Goal: Transaction & Acquisition: Purchase product/service

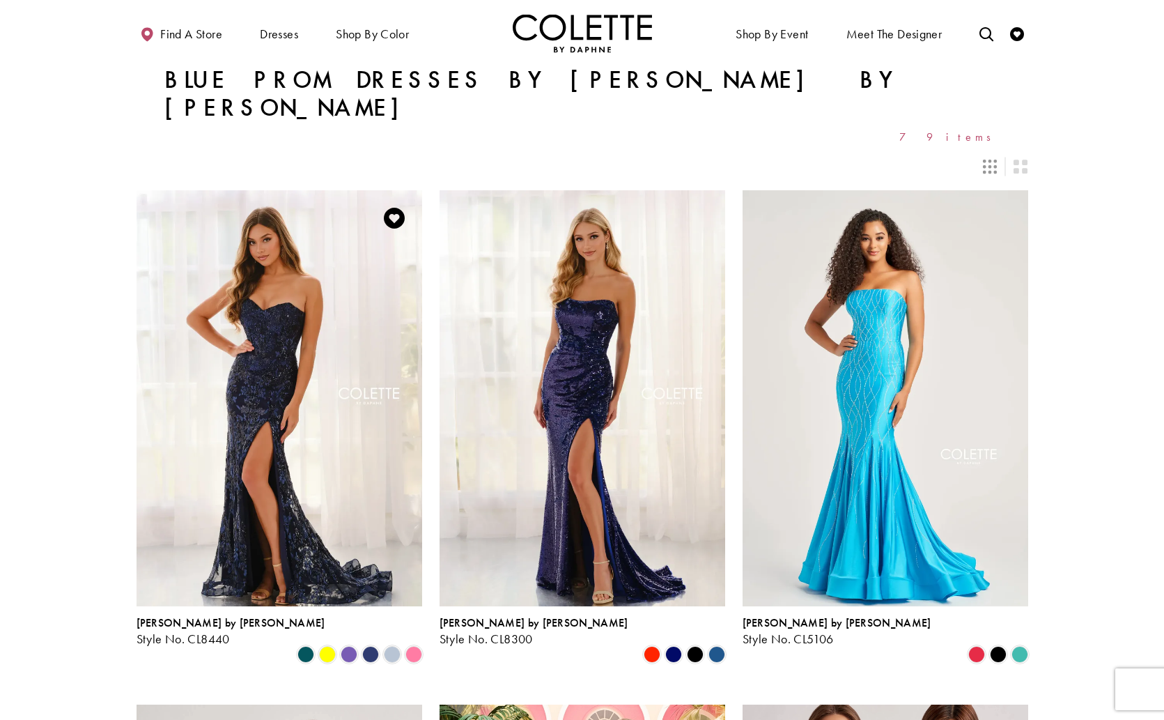
click at [318, 643] on div "Product List" at bounding box center [327, 654] width 22 height 22
click at [329, 646] on span "Product List" at bounding box center [327, 654] width 17 height 17
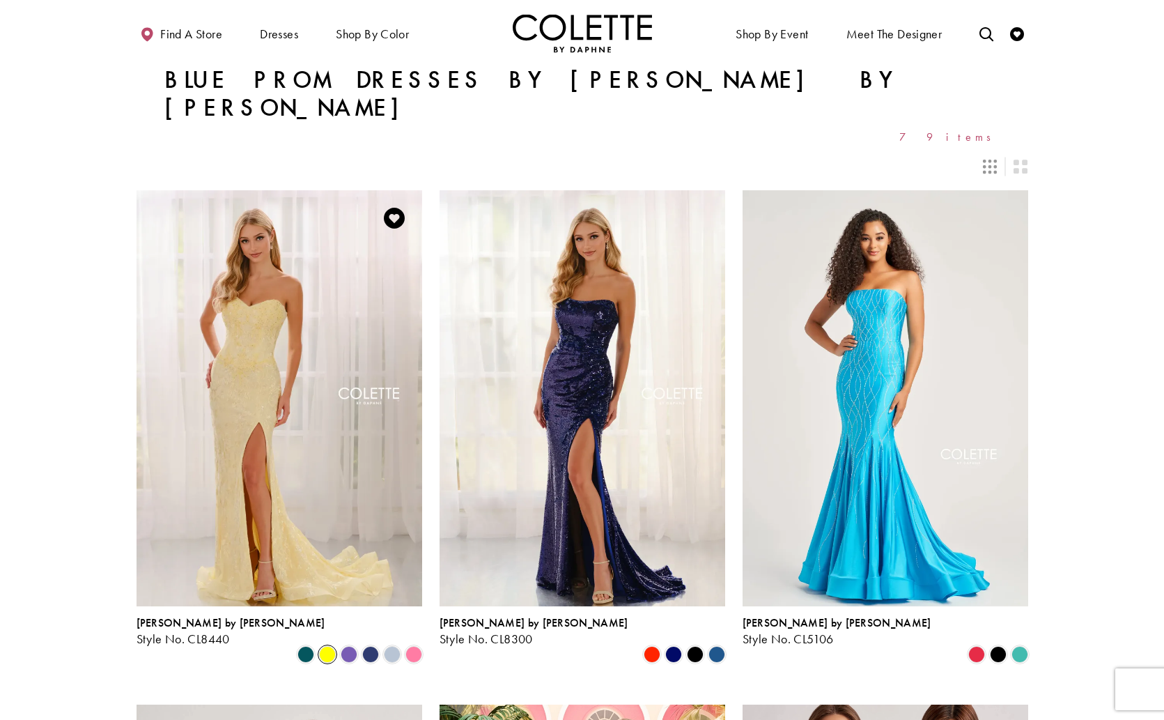
click at [358, 643] on div "Product List" at bounding box center [349, 654] width 22 height 22
click at [352, 646] on span "Product List" at bounding box center [349, 654] width 17 height 17
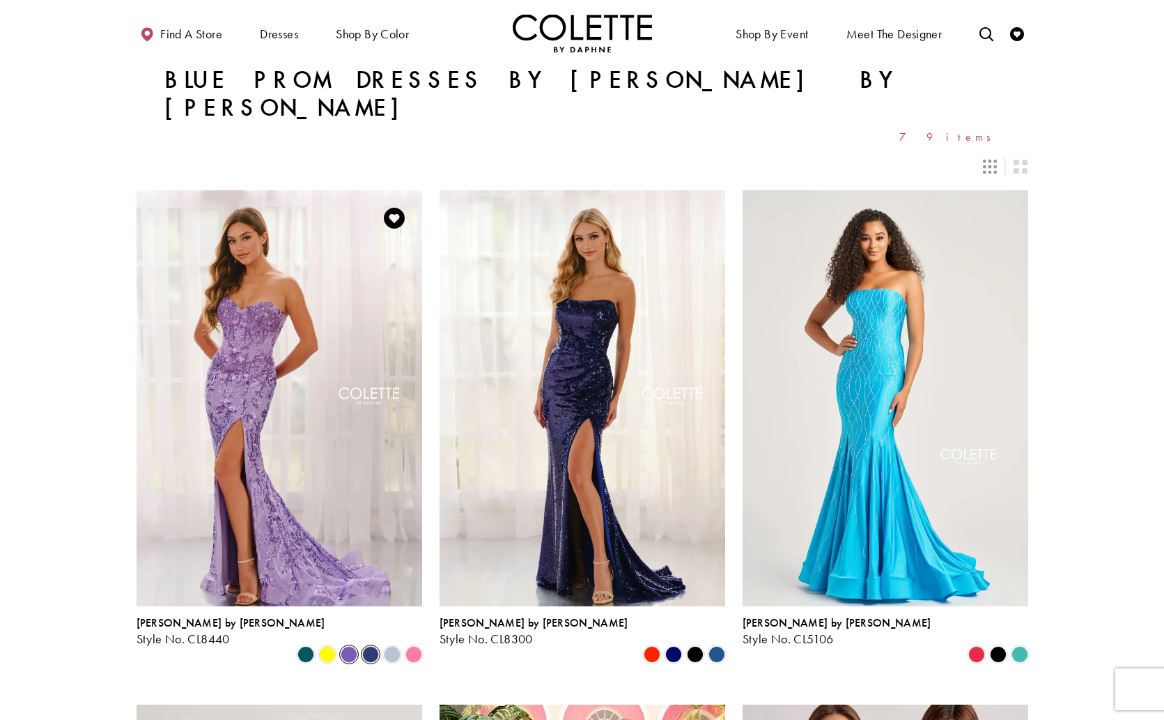
click at [369, 646] on span "Product List" at bounding box center [370, 654] width 17 height 17
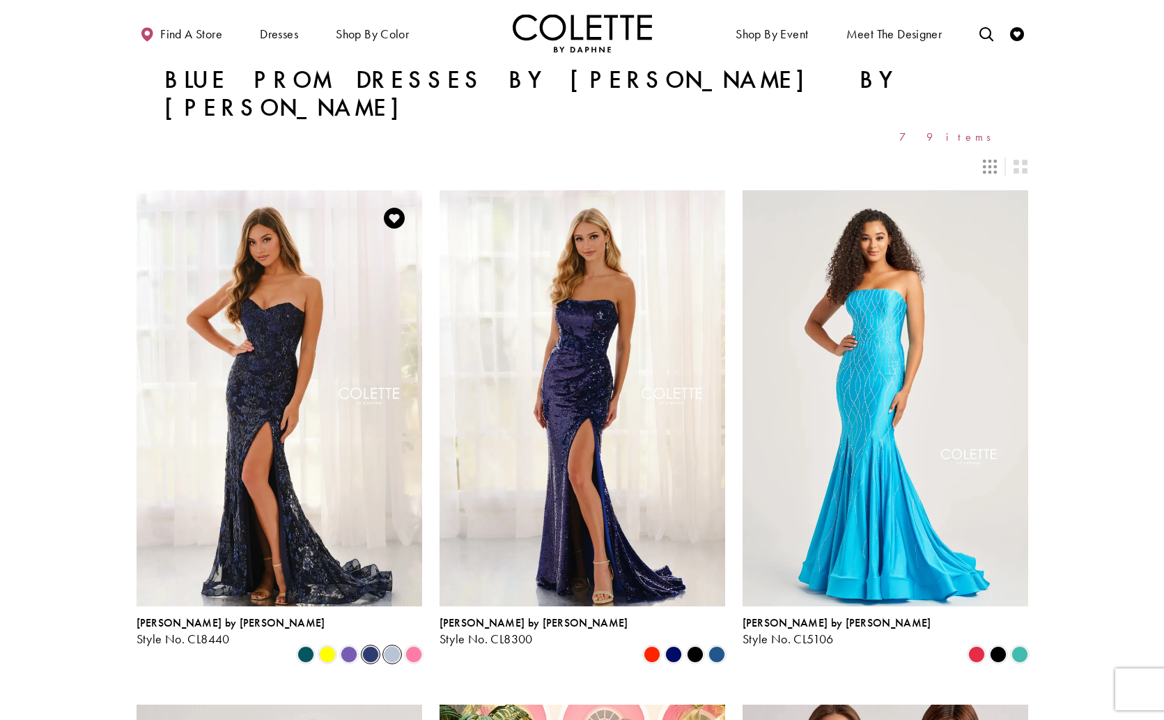
click at [391, 646] on span "Product List" at bounding box center [392, 654] width 17 height 17
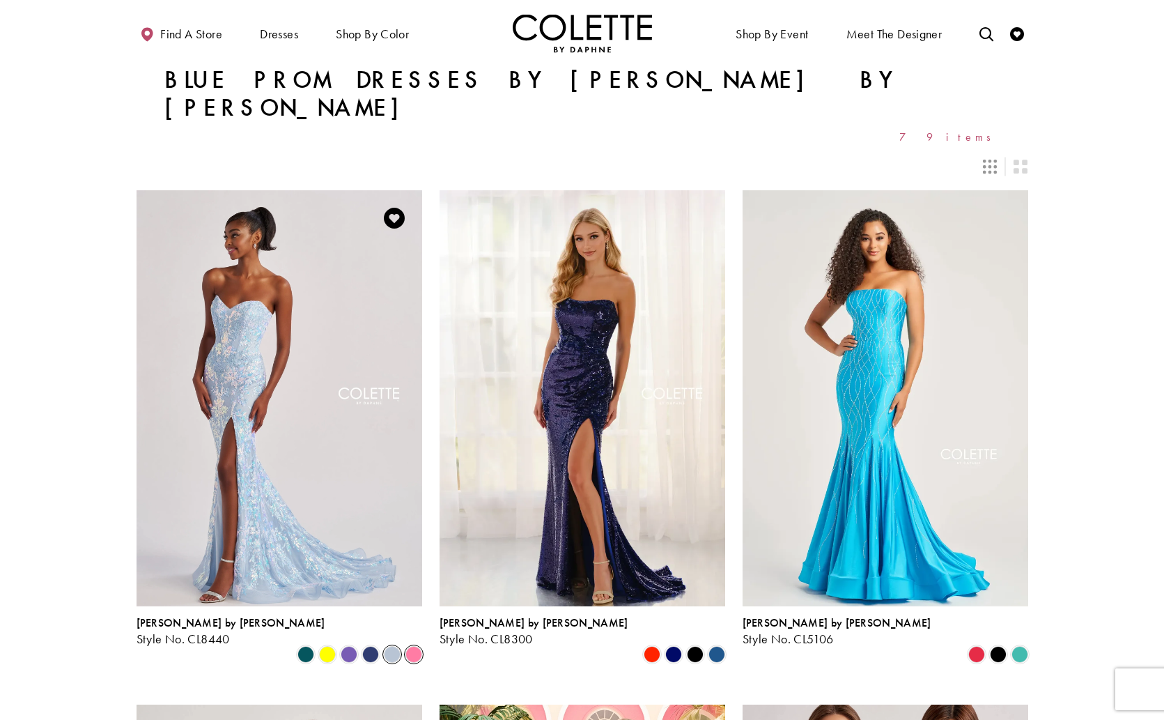
click at [414, 646] on span "Product List" at bounding box center [413, 654] width 17 height 17
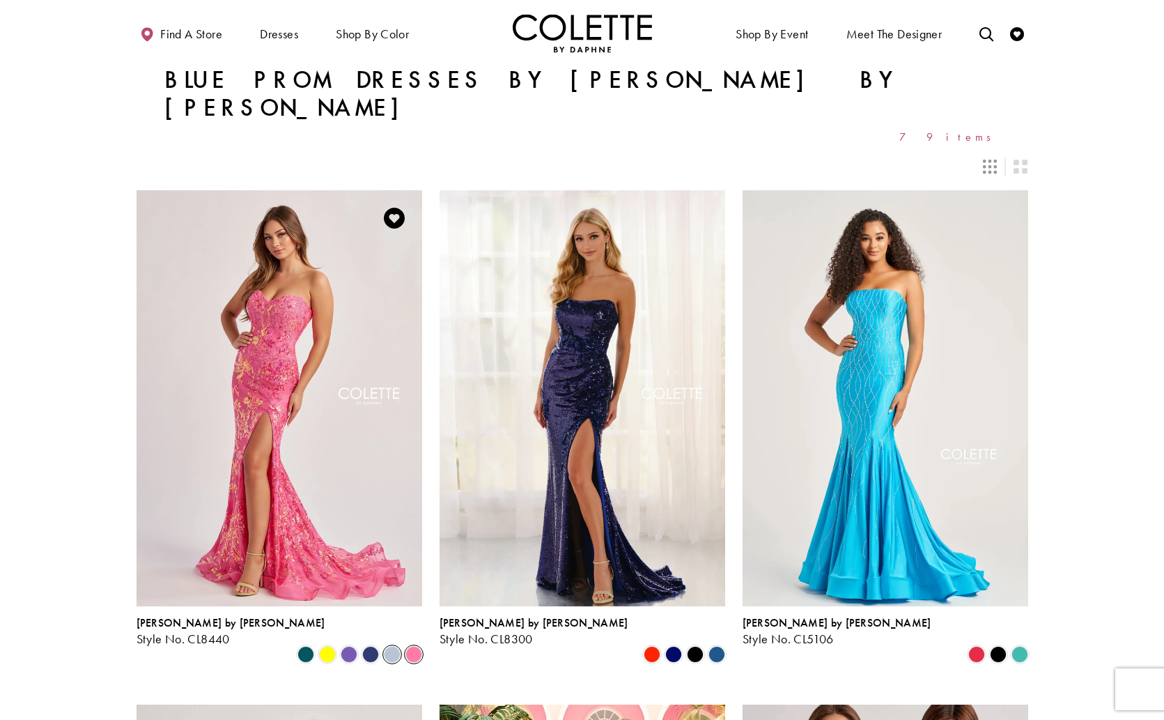
click at [393, 646] on span "Product List" at bounding box center [392, 654] width 17 height 17
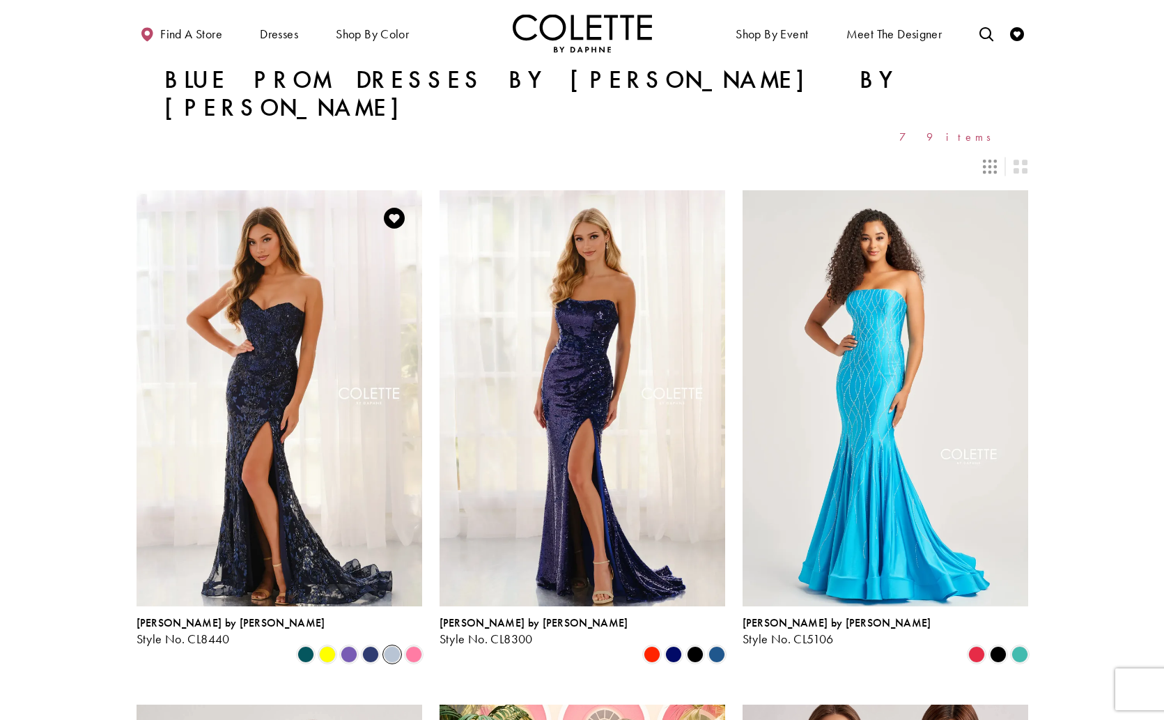
drag, startPoint x: 259, startPoint y: 421, endPoint x: 241, endPoint y: 421, distance: 18.1
click at [259, 421] on img "Visit Colette by Daphne Style No. CL8440 Page" at bounding box center [280, 397] width 286 height 415
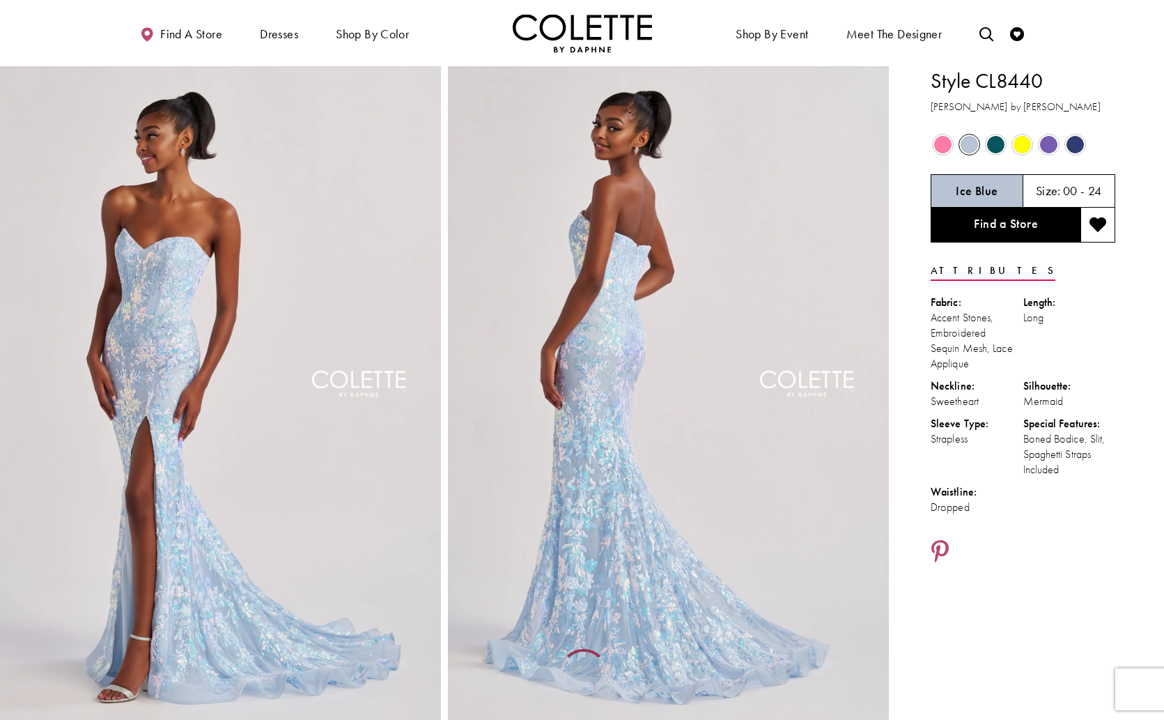
click at [233, 439] on img "Full size Style CL8440 Colette by Daphne #0 Ice Blue frontface vertical picture" at bounding box center [220, 397] width 441 height 662
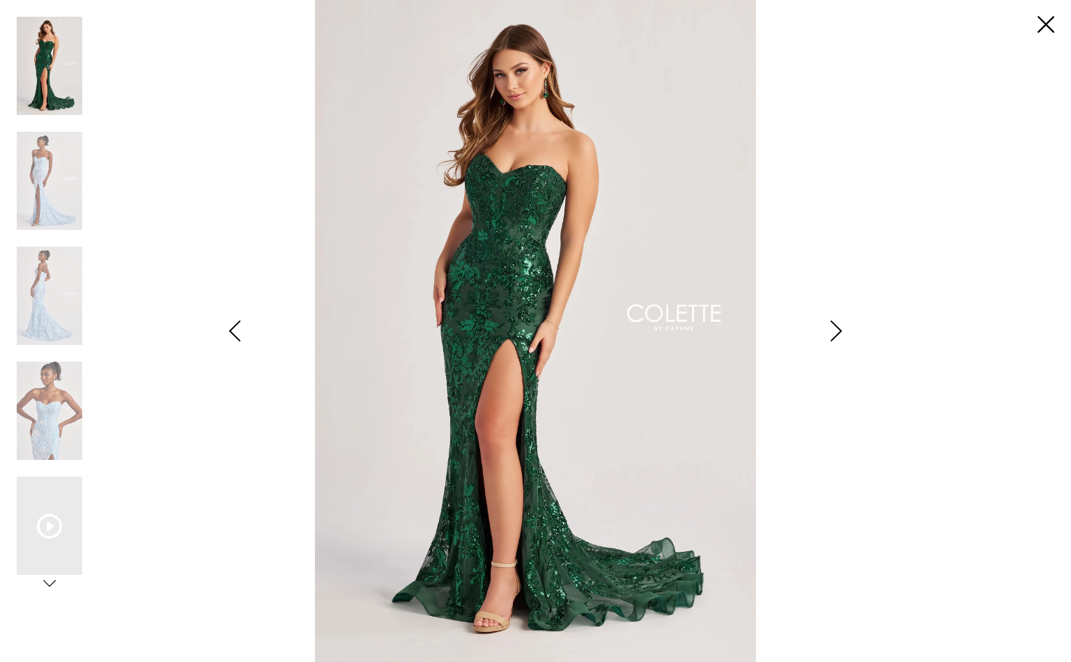
click at [49, 585] on icon "Style CL8440 Colette by Daphne Views dialog" at bounding box center [49, 583] width 13 height 13
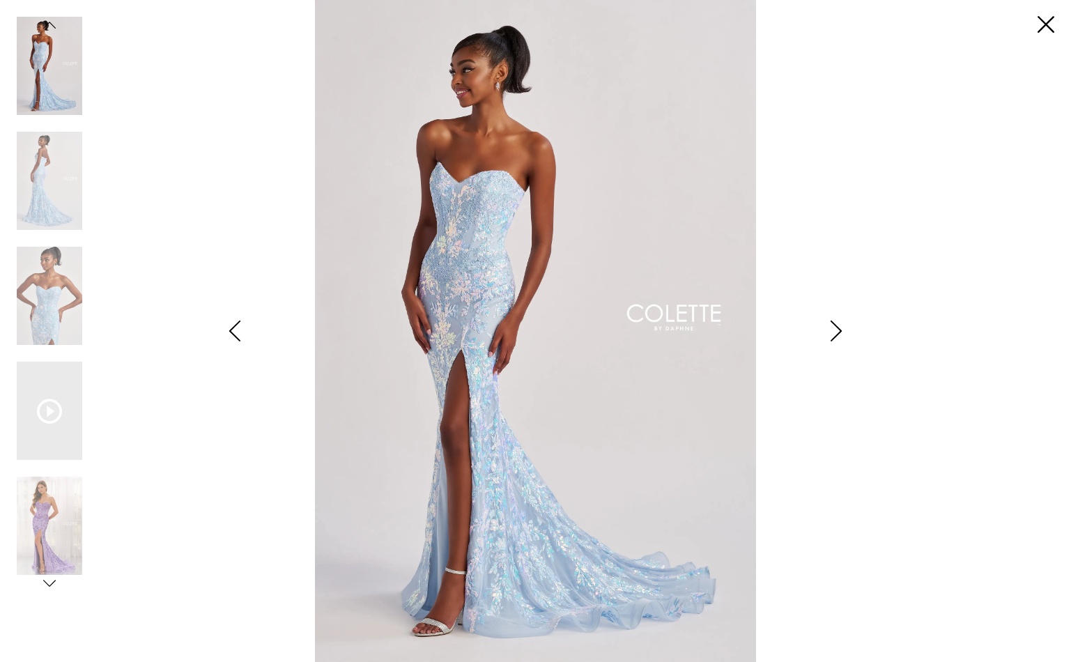
click at [48, 585] on icon "Style CL8440 Colette by Daphne Views dialog" at bounding box center [49, 583] width 13 height 13
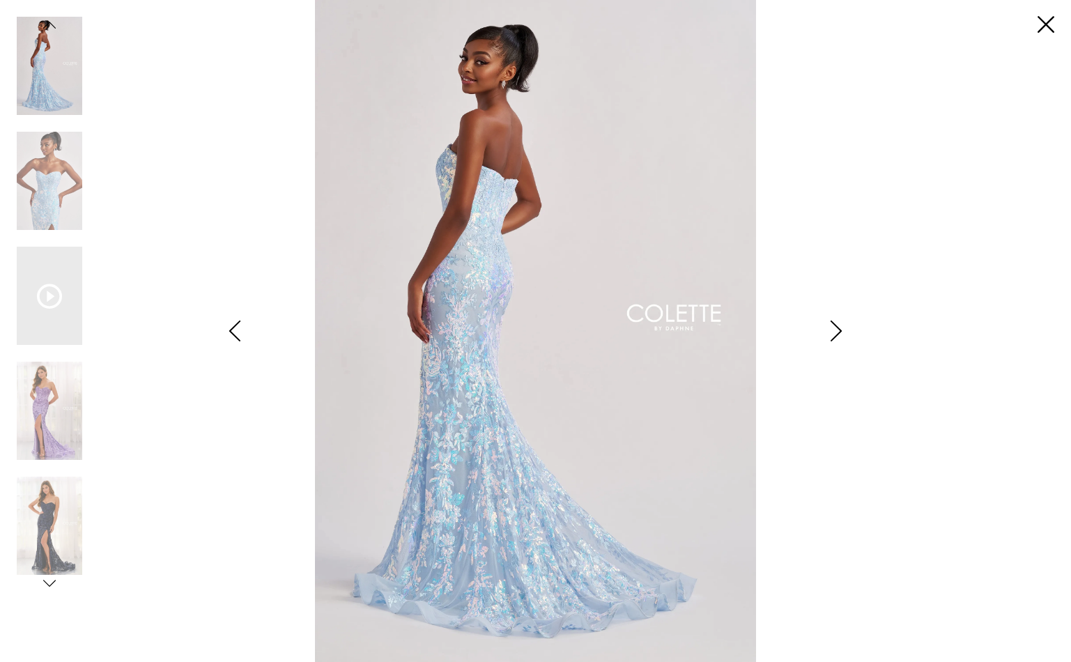
click at [48, 585] on icon "Style CL8440 Colette by Daphne Views dialog" at bounding box center [49, 583] width 13 height 13
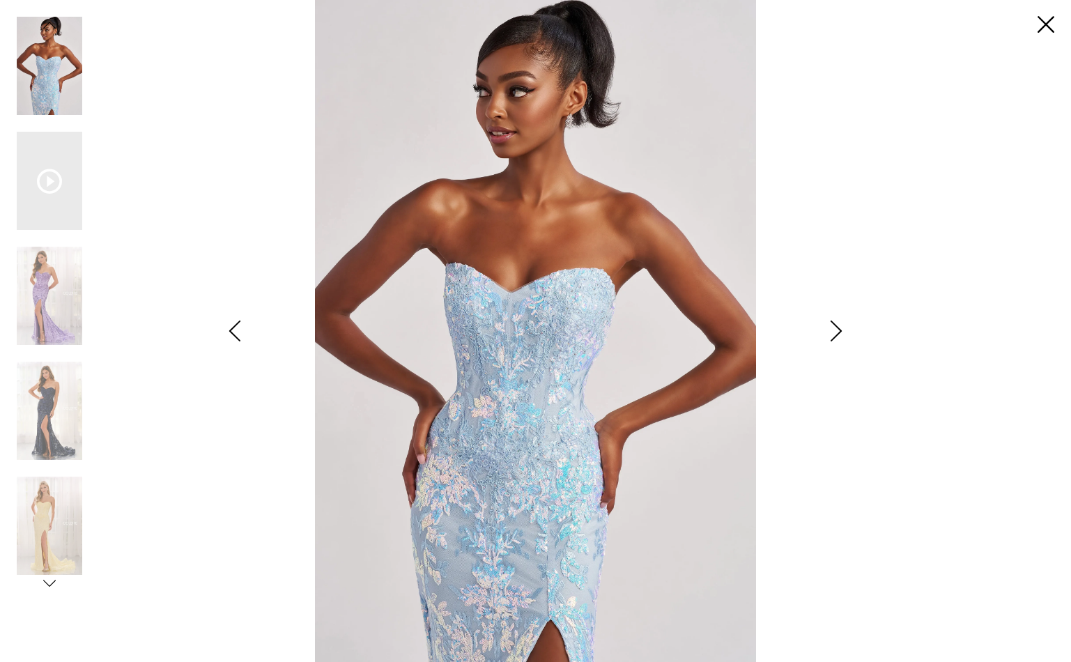
click at [47, 585] on icon "Style CL8440 Colette by Daphne Views dialog" at bounding box center [49, 583] width 13 height 13
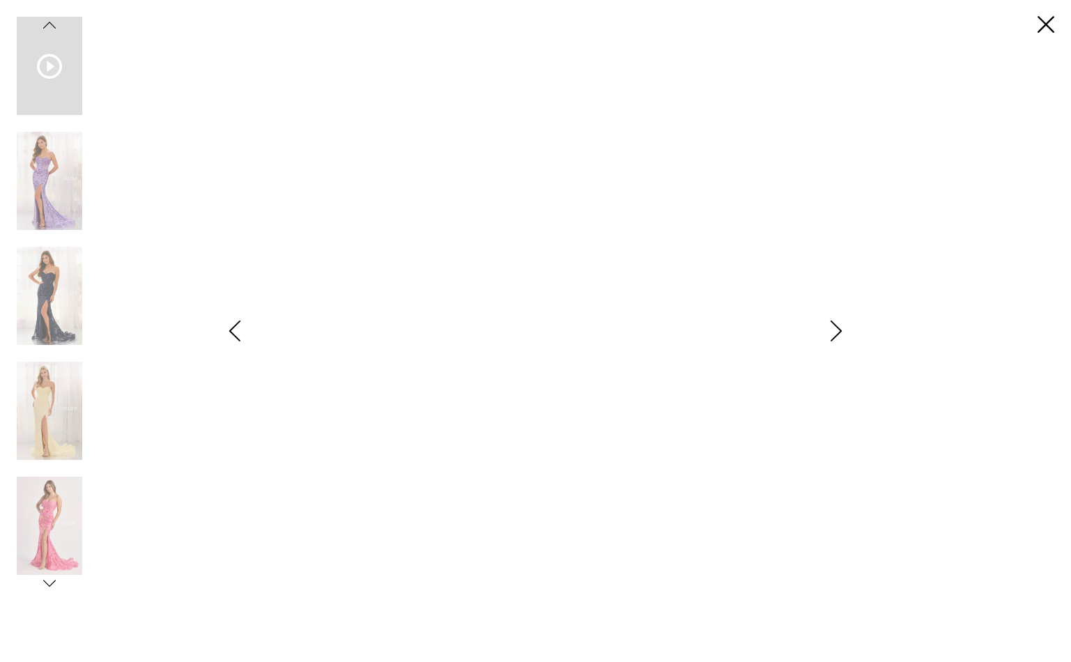
click at [47, 585] on icon "Style CL8440 Colette by Daphne Views dialog" at bounding box center [49, 583] width 13 height 13
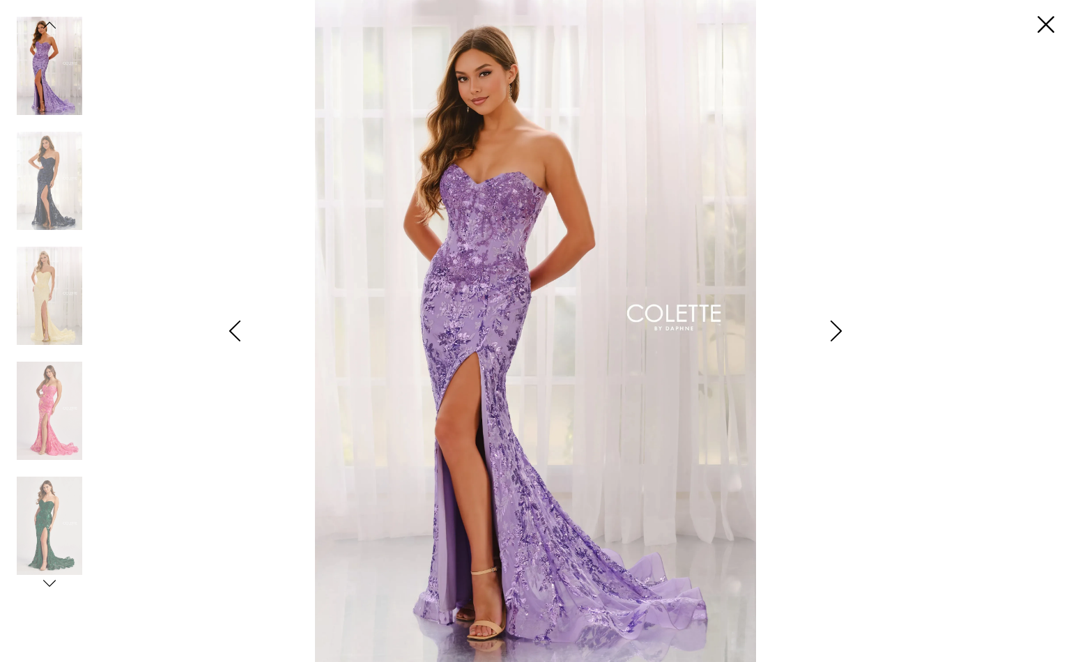
click at [47, 585] on icon "Style CL8440 Colette by Daphne Views dialog" at bounding box center [49, 583] width 13 height 13
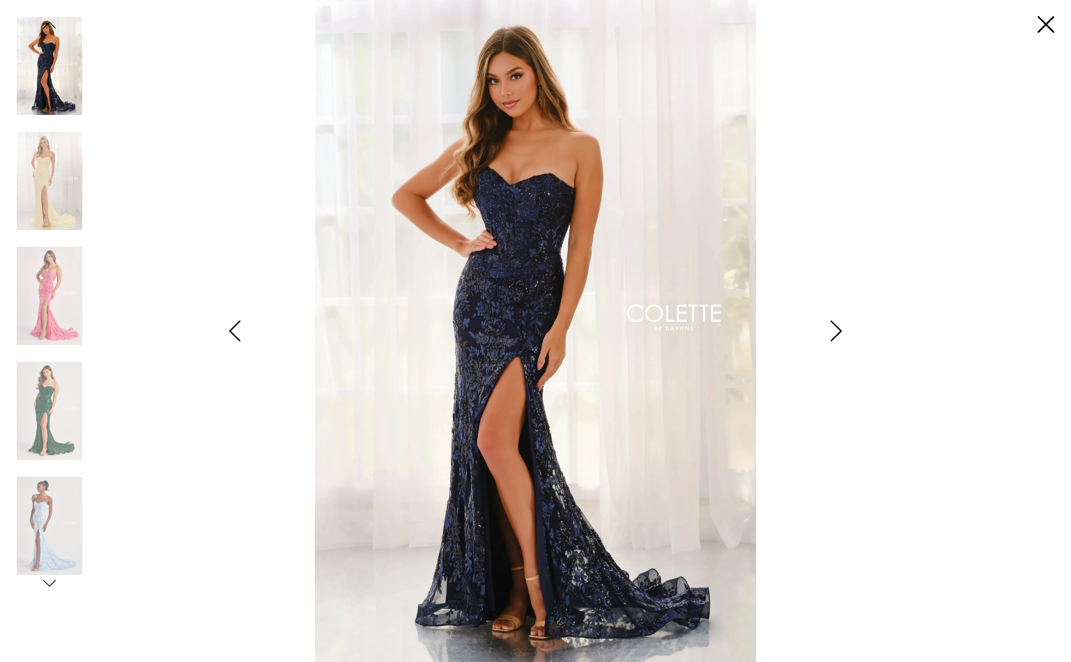
click at [47, 584] on icon "Style CL8440 Colette by Daphne Views dialog" at bounding box center [49, 583] width 13 height 13
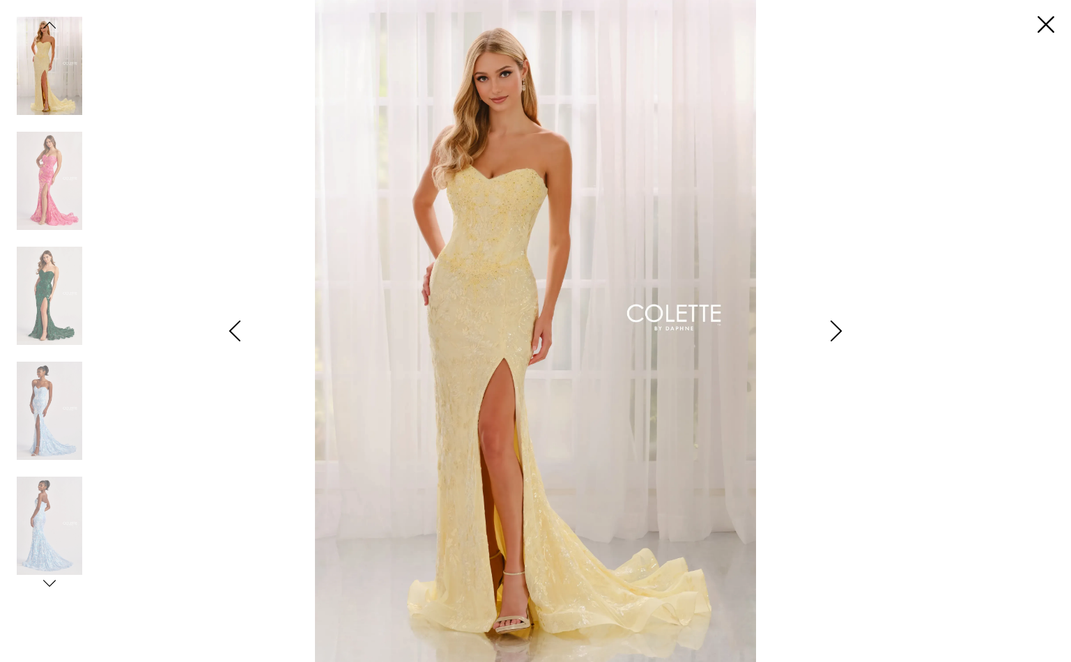
click at [47, 584] on icon "Style CL8440 Colette by Daphne Views dialog" at bounding box center [49, 583] width 13 height 13
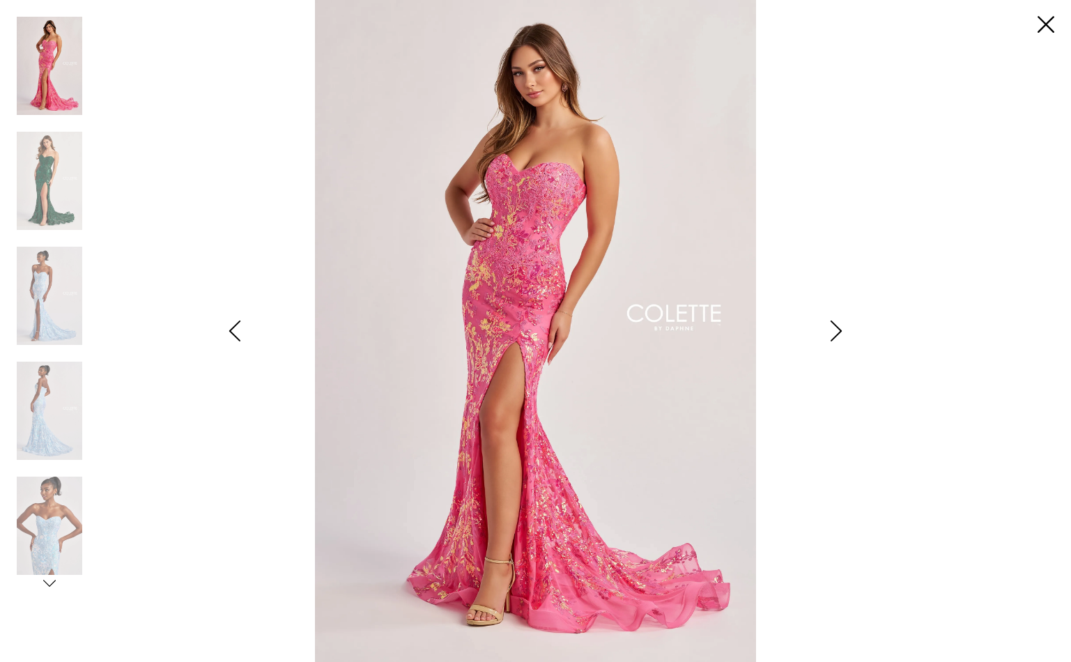
click at [47, 584] on icon "Style CL8440 Colette by Daphne Views dialog" at bounding box center [49, 583] width 13 height 13
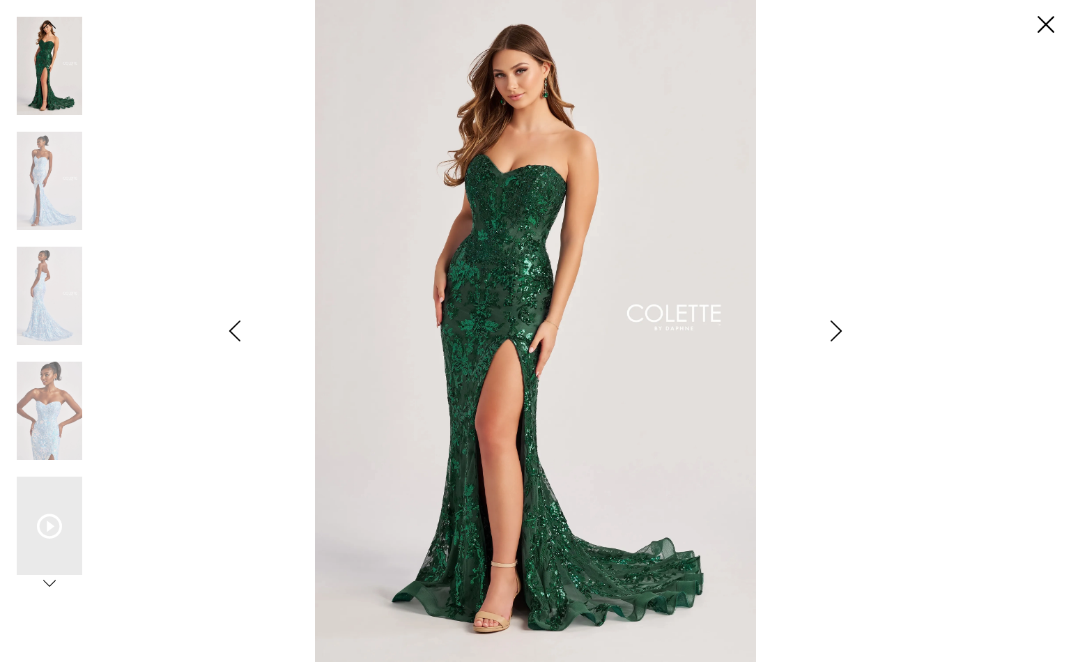
click at [47, 584] on icon "Style CL8440 Colette by Daphne Views dialog" at bounding box center [49, 583] width 13 height 13
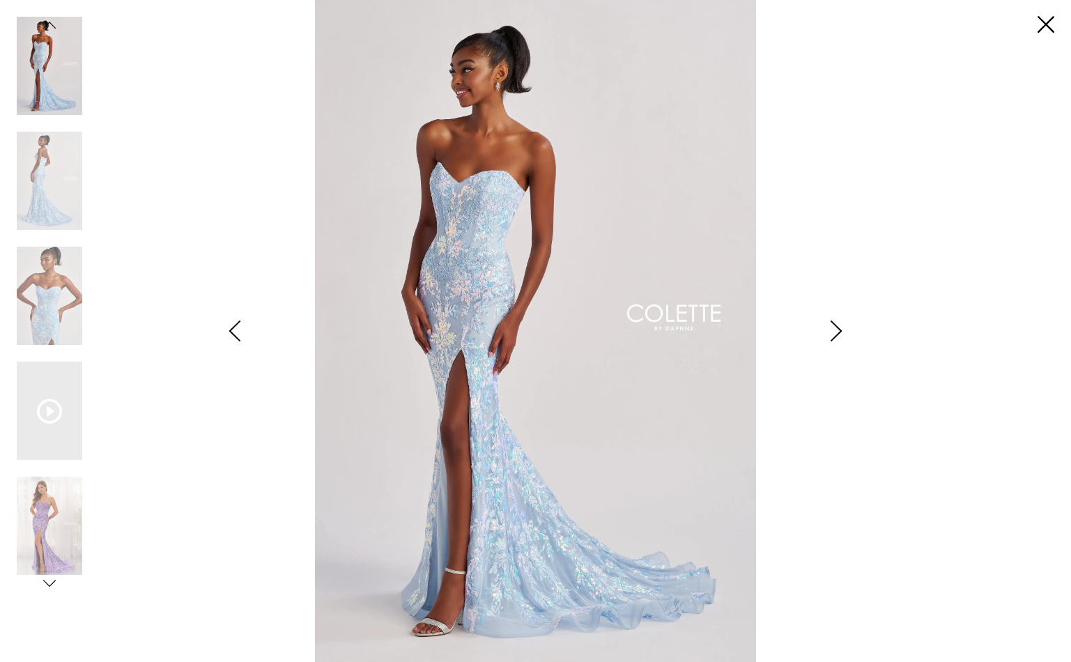
click at [47, 584] on icon "Style CL8440 Colette by Daphne Views dialog" at bounding box center [49, 583] width 13 height 13
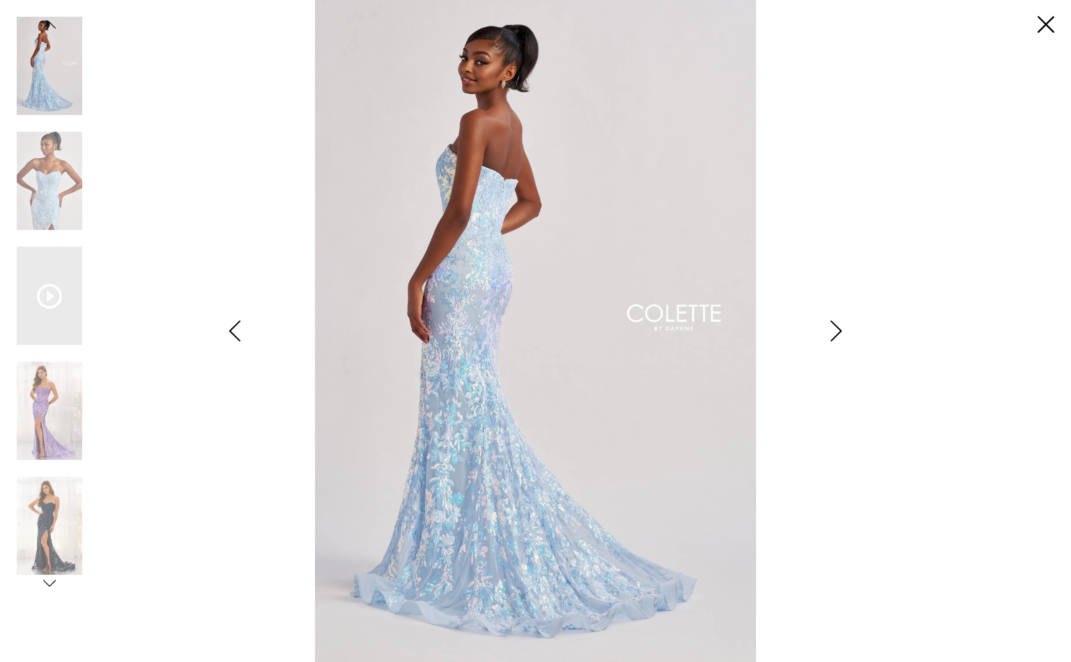
click at [47, 584] on icon "Style CL8440 Colette by Daphne Views dialog" at bounding box center [49, 583] width 13 height 13
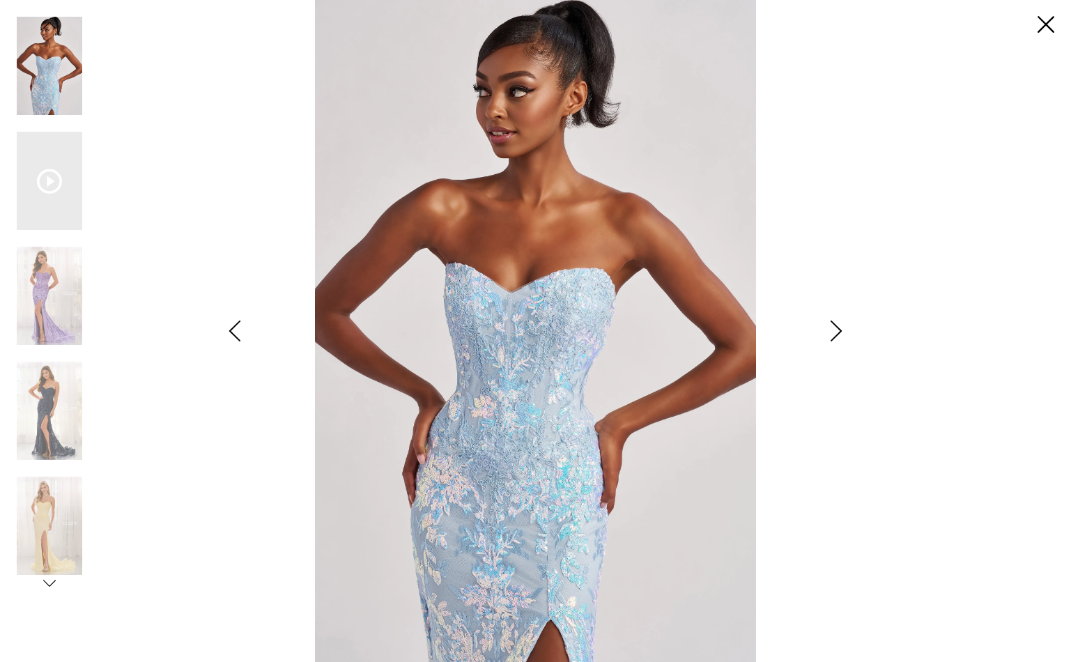
click at [46, 584] on icon "Style CL8440 Colette by Daphne Views dialog" at bounding box center [49, 583] width 13 height 13
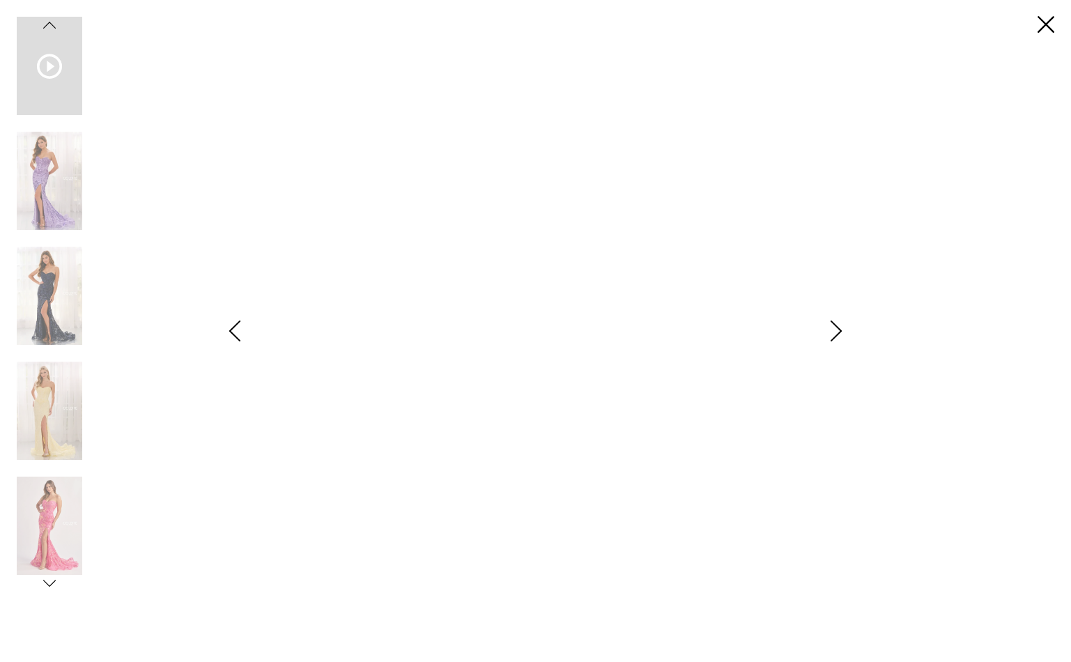
click at [46, 584] on icon "Style CL8440 Colette by Daphne Views dialog" at bounding box center [49, 583] width 13 height 13
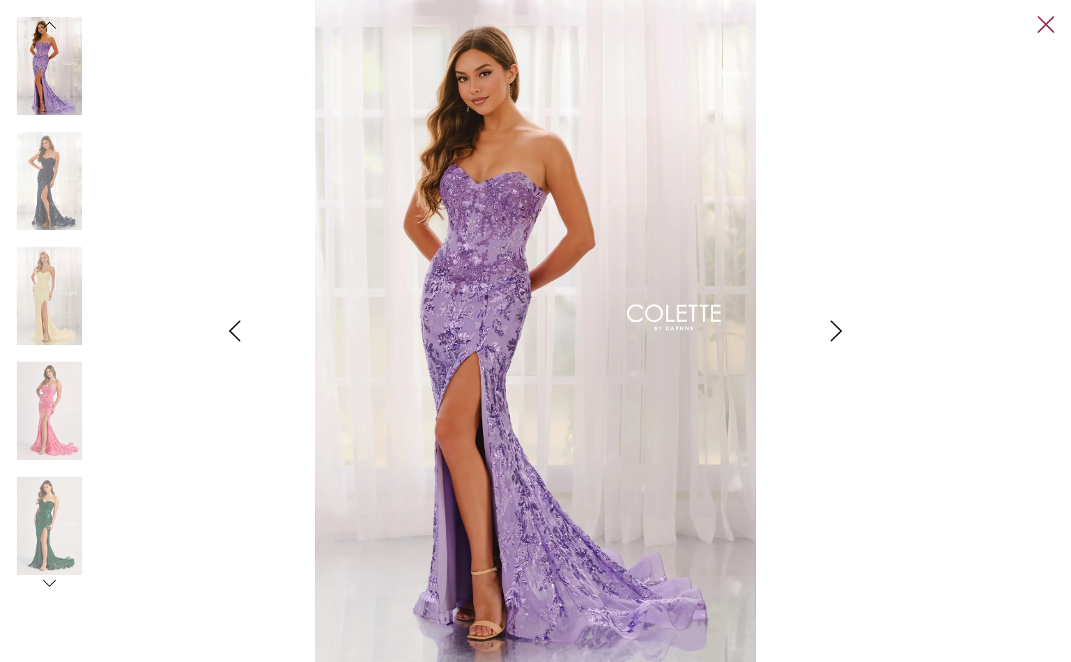
click at [1053, 20] on link "Close" at bounding box center [1045, 25] width 17 height 17
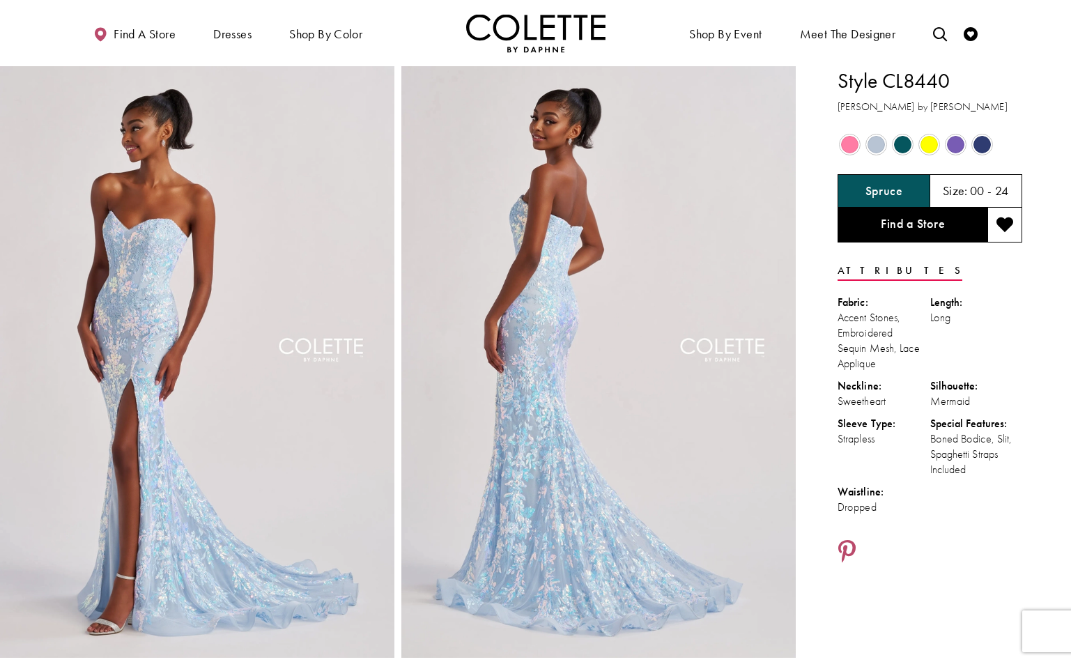
click at [36, 22] on div "Primary block" at bounding box center [535, 33] width 1071 height 66
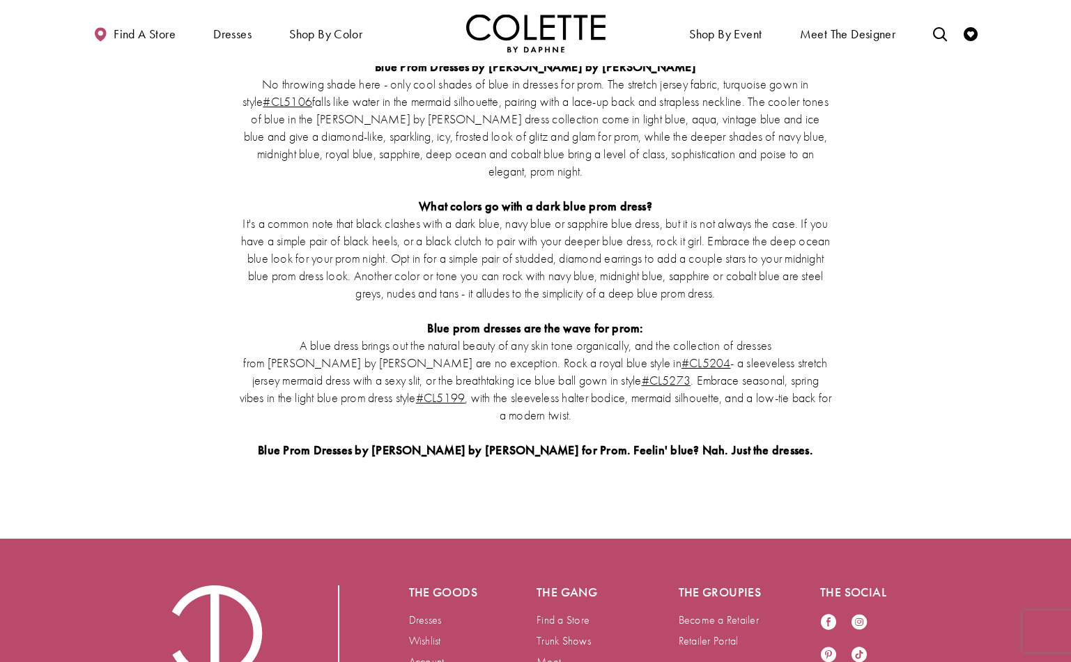
scroll to position [2620, 0]
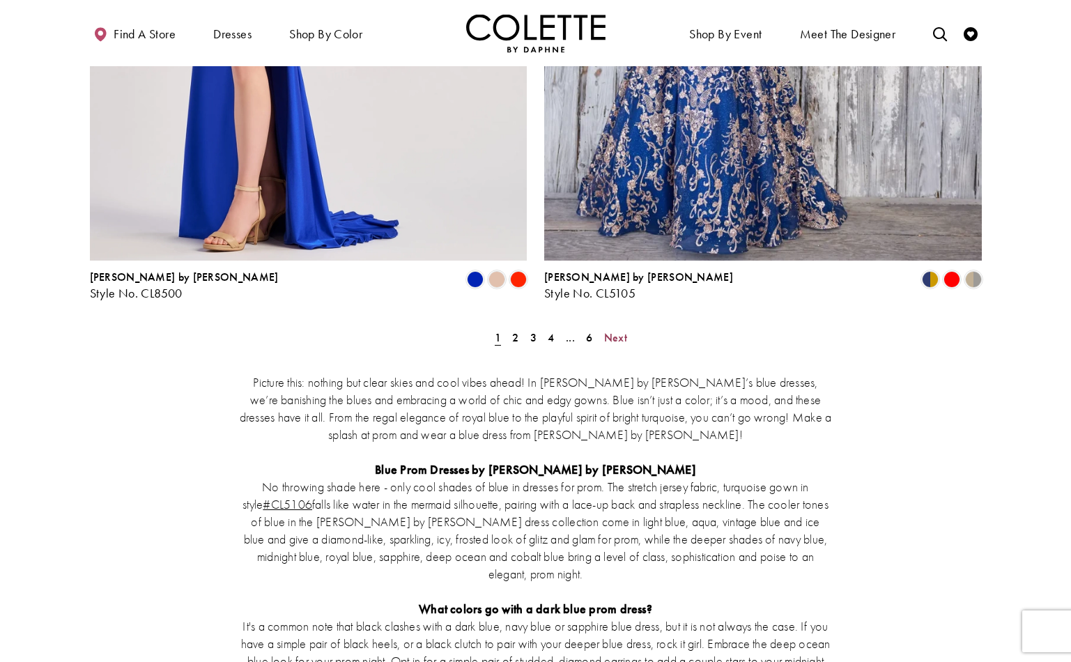
drag, startPoint x: 616, startPoint y: 223, endPoint x: 686, endPoint y: 240, distance: 71.7
click at [616, 330] on span "Next" at bounding box center [615, 337] width 23 height 15
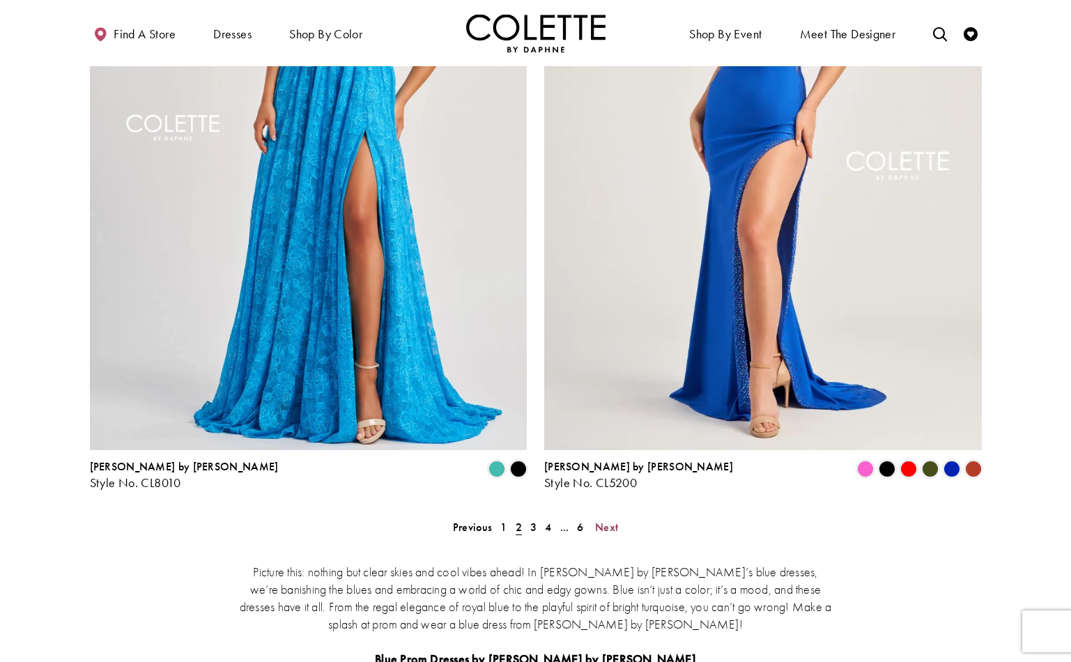
scroll to position [2310, 0]
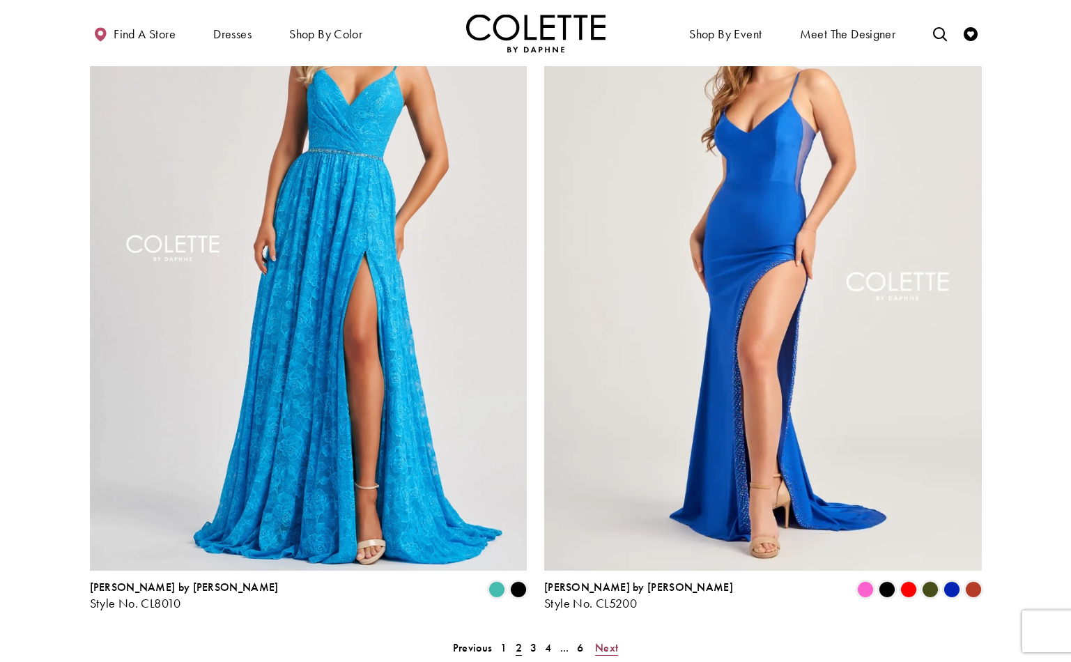
click at [612, 640] on span "Next" at bounding box center [606, 647] width 23 height 15
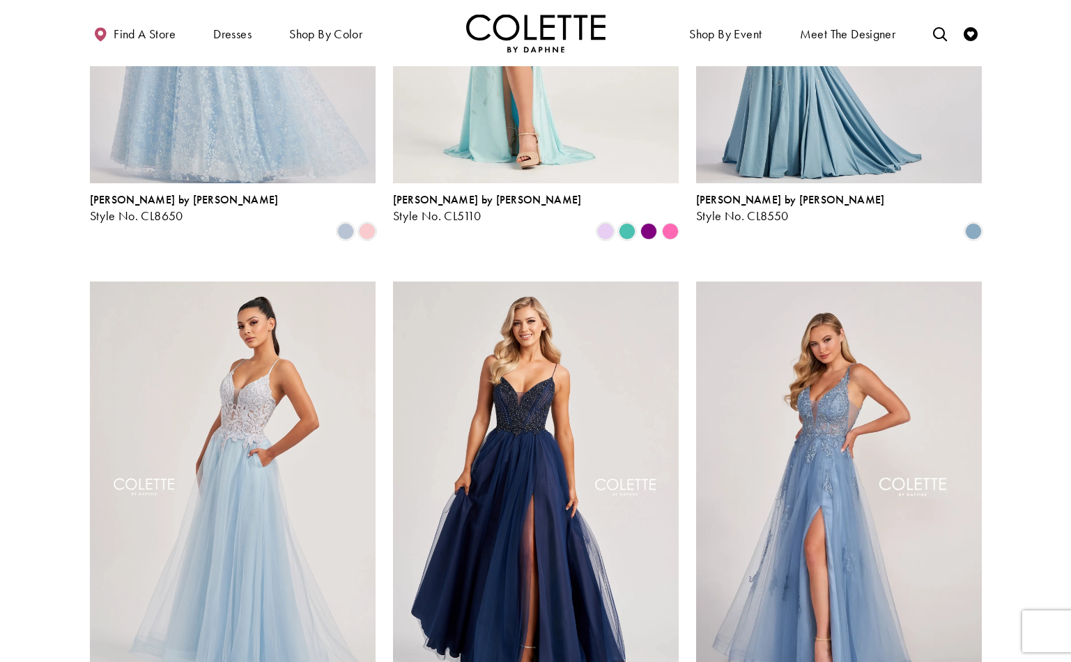
scroll to position [422, 0]
